Goal: Participate in discussion: Engage in conversation with other users on a specific topic

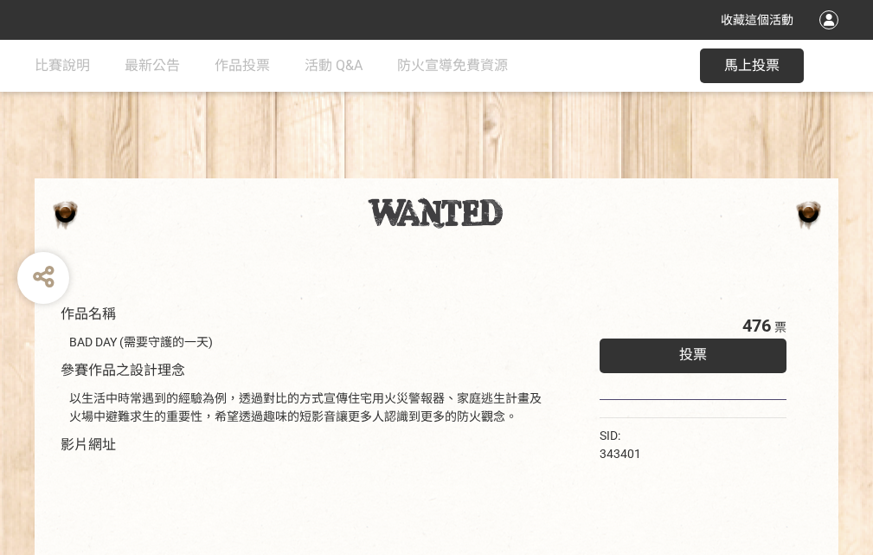
click at [832, 36] on div "收藏這個活動" at bounding box center [436, 20] width 873 height 40
click at [541, 171] on div "作品名稱 BAD DAY (需要守護的一天) 參賽作品之設計理念 以生活中時常遇到的經驗為例，透過對比的方式宣傳住宅用火災警報器、家庭逃生計畫及火場中避難求生…" at bounding box center [436, 404] width 873 height 728
click at [689, 351] on span "投票" at bounding box center [693, 354] width 28 height 16
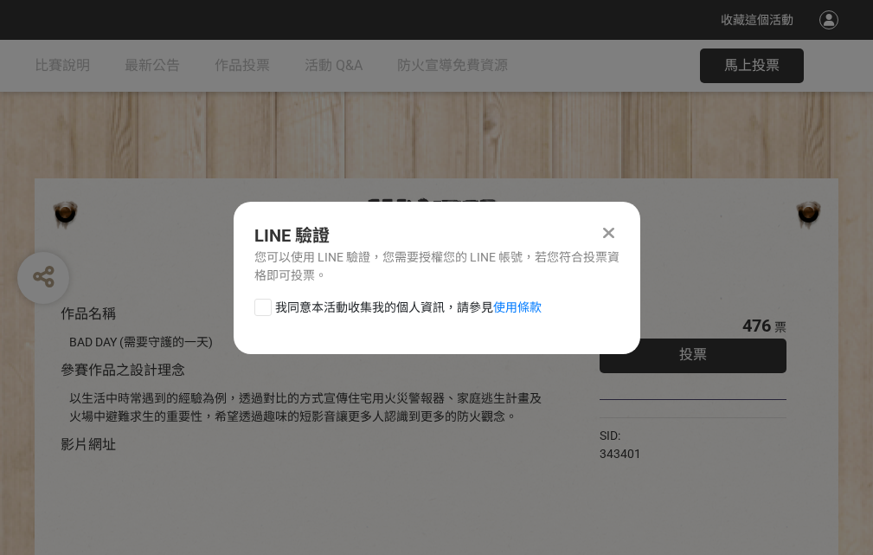
click at [261, 304] on div at bounding box center [262, 307] width 17 height 17
checkbox input "true"
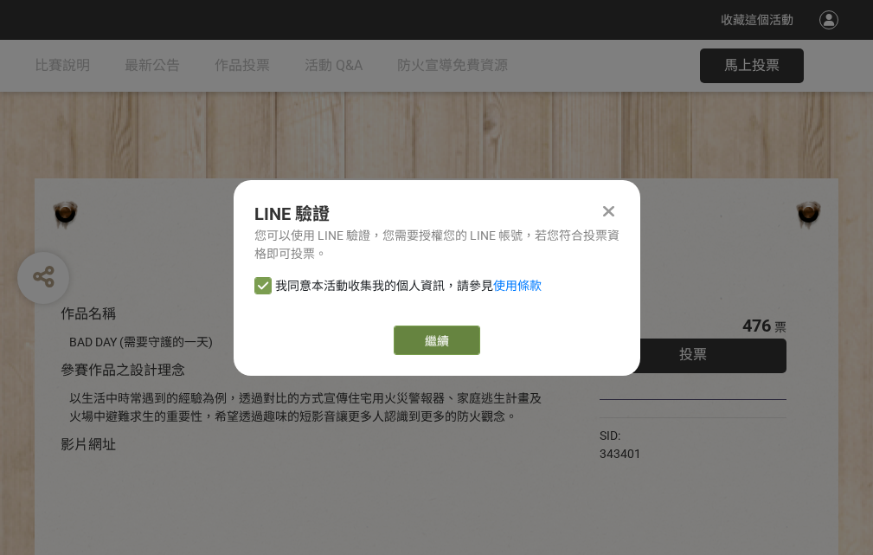
click at [435, 340] on link "繼續" at bounding box center [437, 339] width 87 height 29
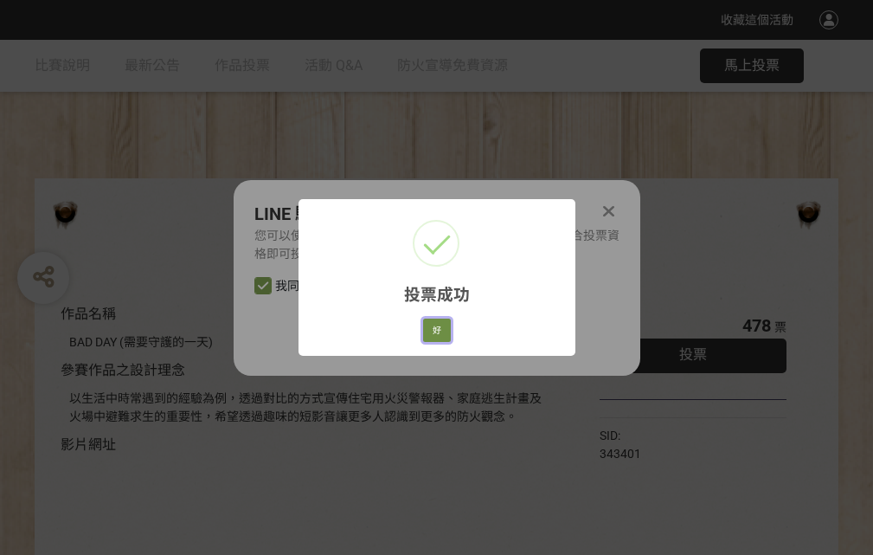
click at [432, 327] on button "好" at bounding box center [437, 331] width 28 height 24
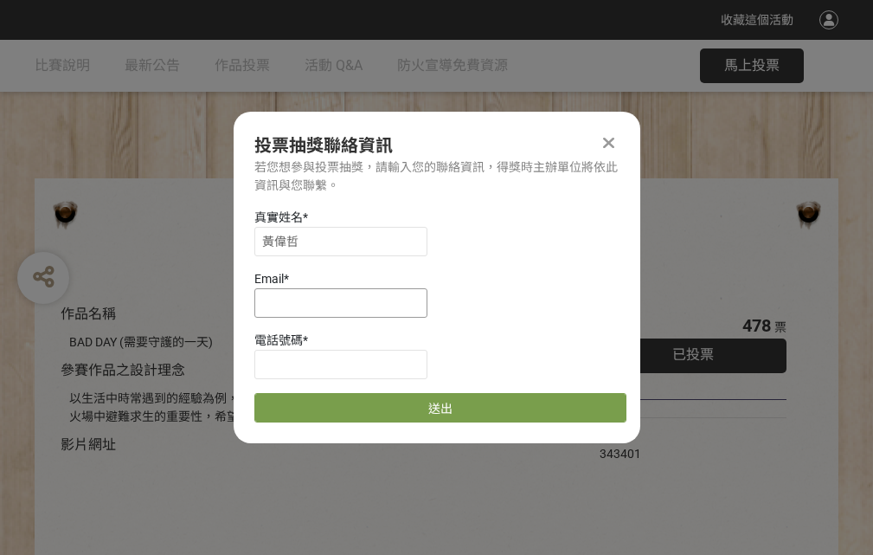
click at [346, 302] on input at bounding box center [340, 302] width 173 height 29
type input "[EMAIL_ADDRESS][DOMAIN_NAME]"
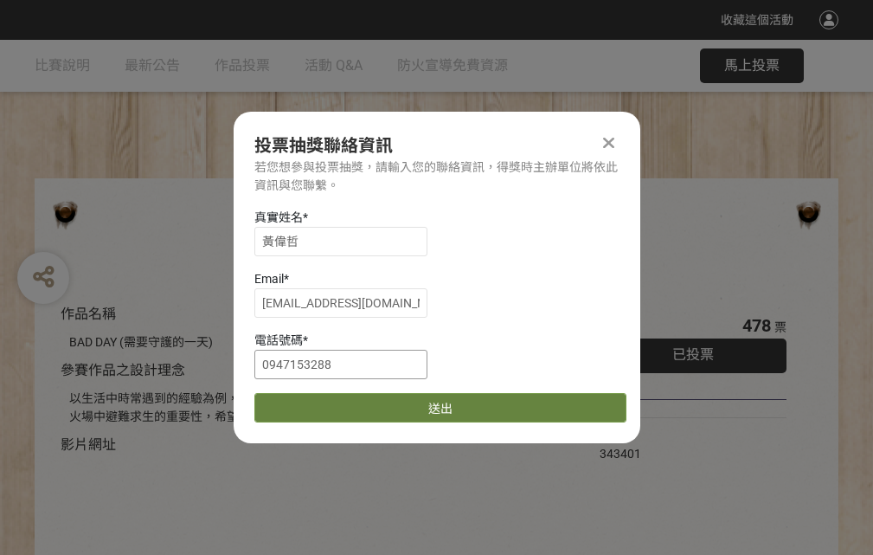
type input "0947153288"
click at [304, 402] on button "送出" at bounding box center [440, 407] width 372 height 29
